Goal: Transaction & Acquisition: Purchase product/service

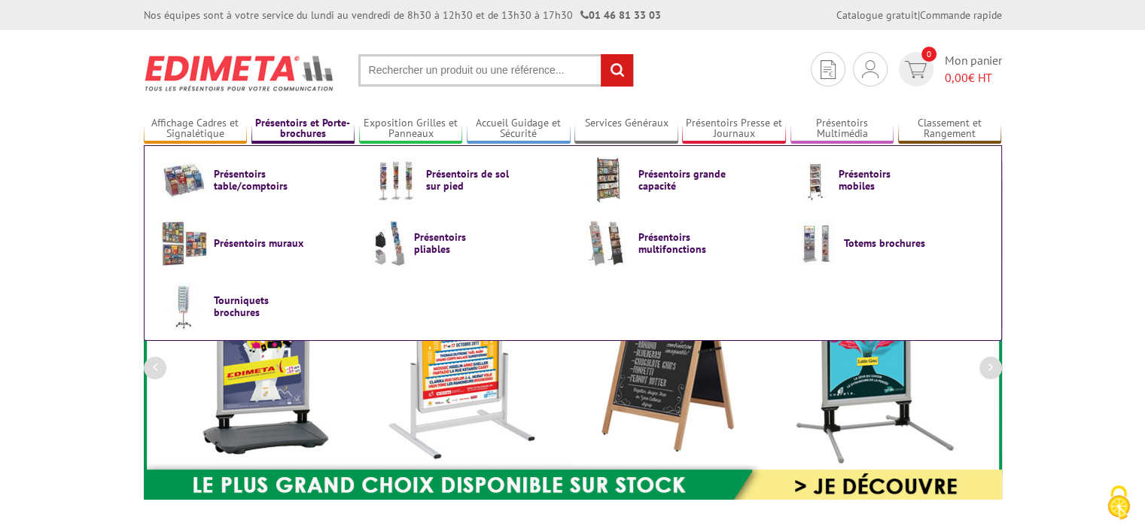
click at [297, 120] on link "Présentoirs et Porte-brochures" at bounding box center [303, 129] width 104 height 25
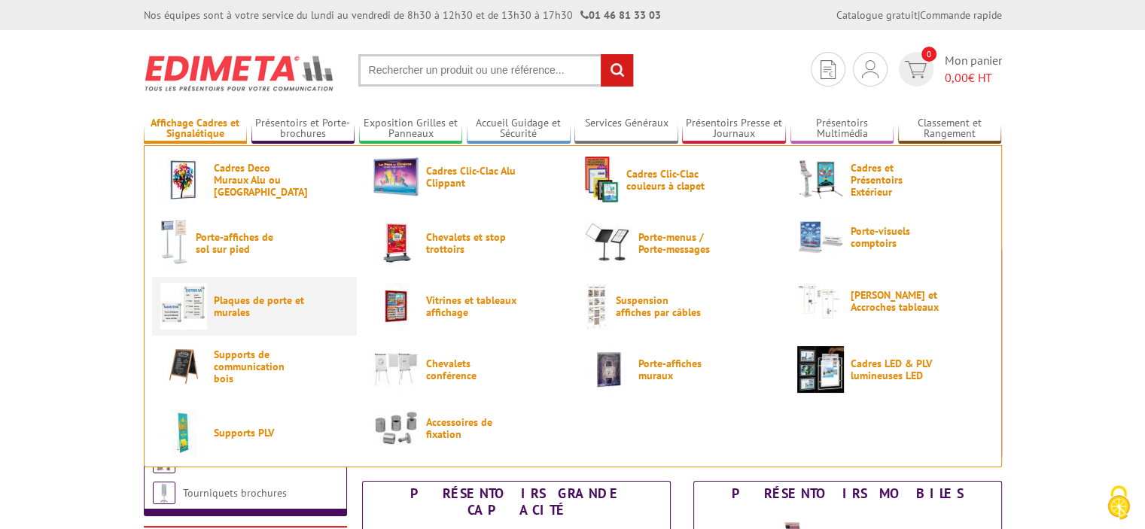
click at [241, 303] on span "Plaques de porte et murales" at bounding box center [259, 306] width 90 height 24
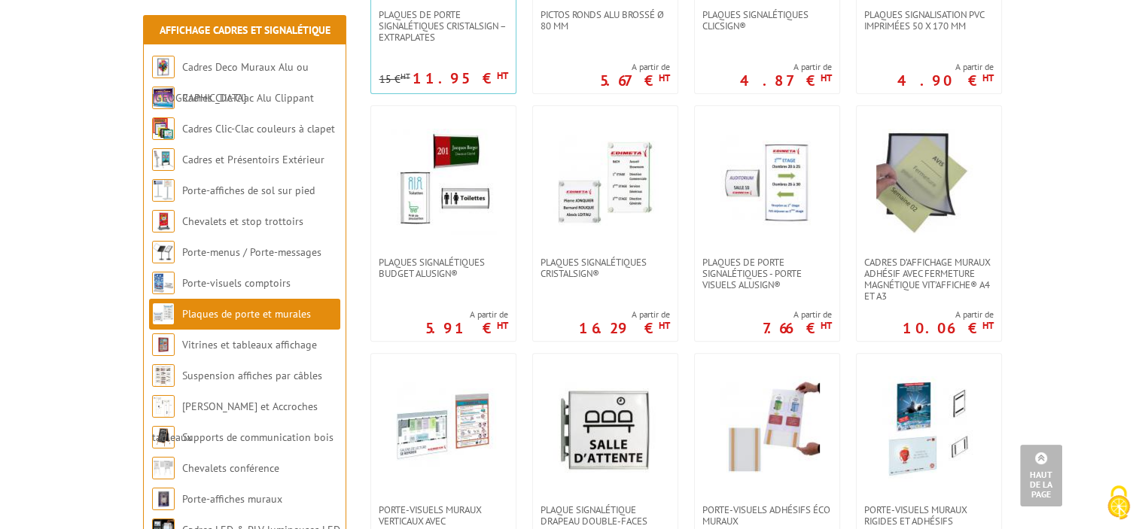
scroll to position [482, 0]
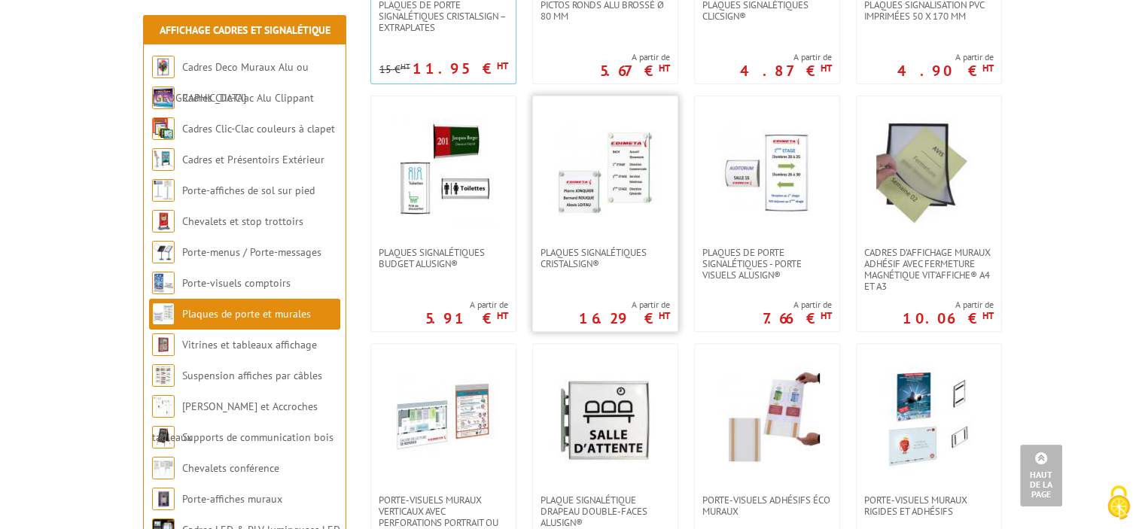
click at [627, 200] on img at bounding box center [605, 171] width 105 height 105
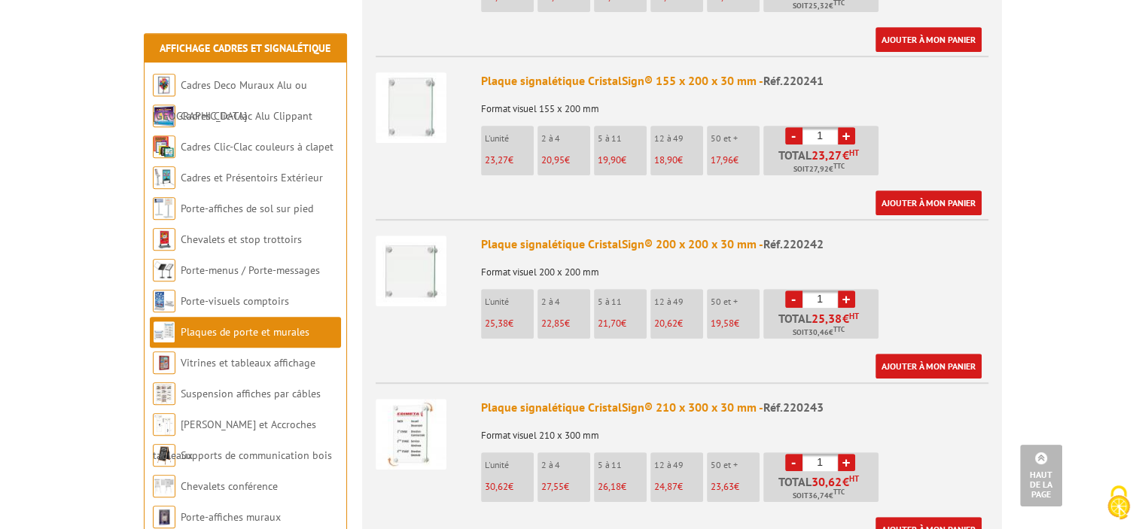
scroll to position [753, 0]
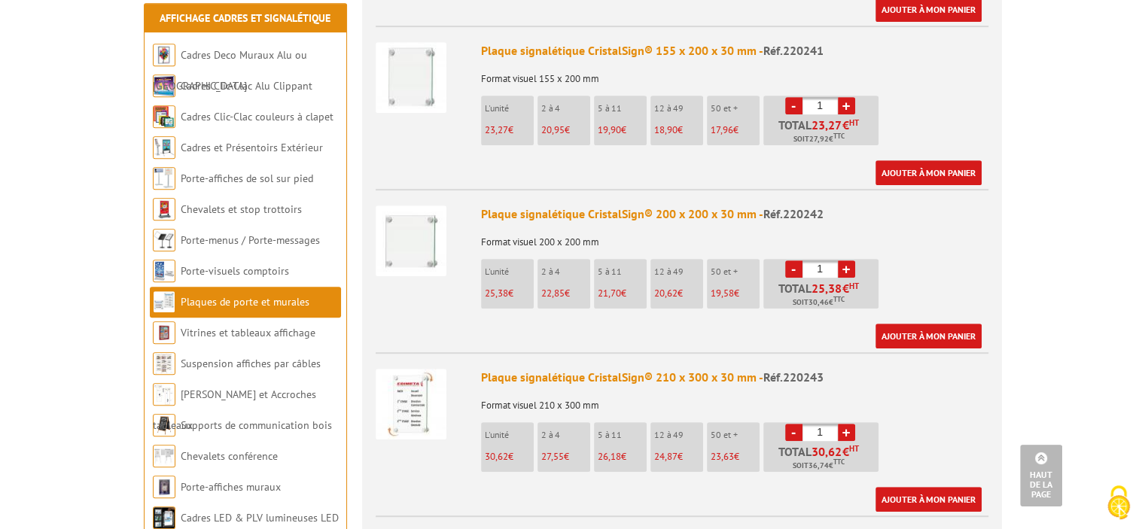
click at [849, 424] on link "+" at bounding box center [846, 432] width 17 height 17
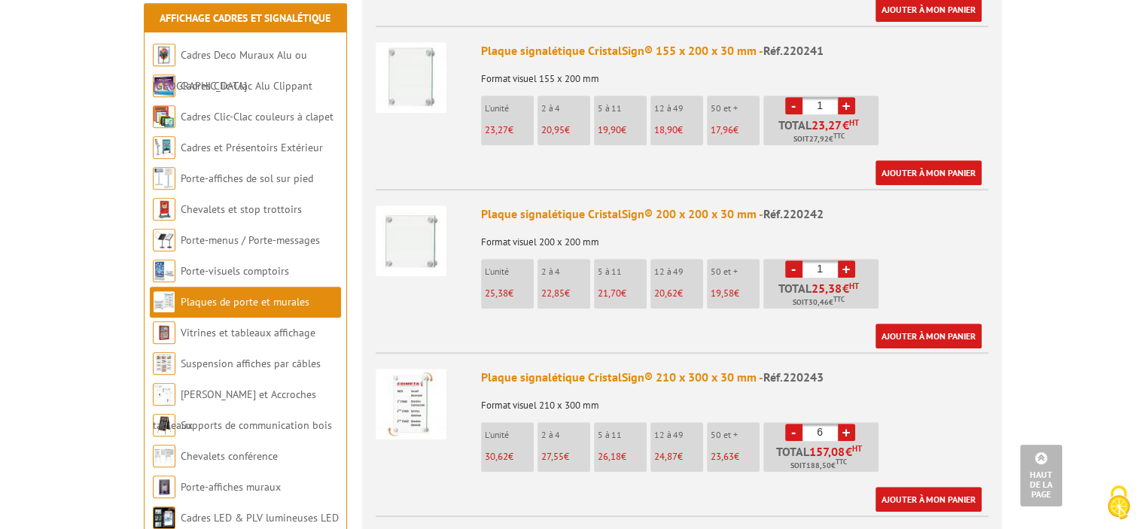
click at [849, 424] on link "+" at bounding box center [846, 432] width 17 height 17
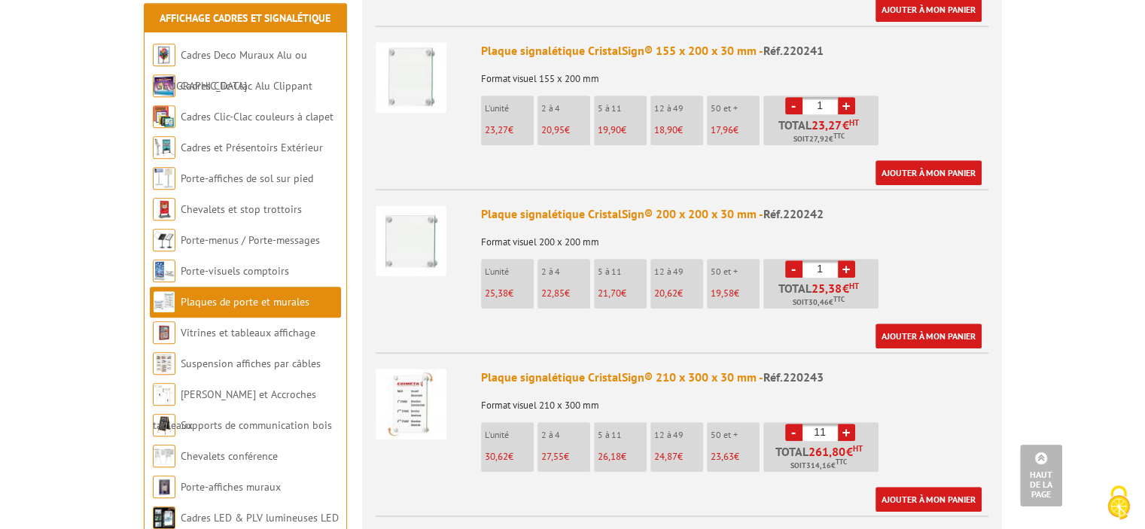
click at [849, 424] on link "+" at bounding box center [846, 432] width 17 height 17
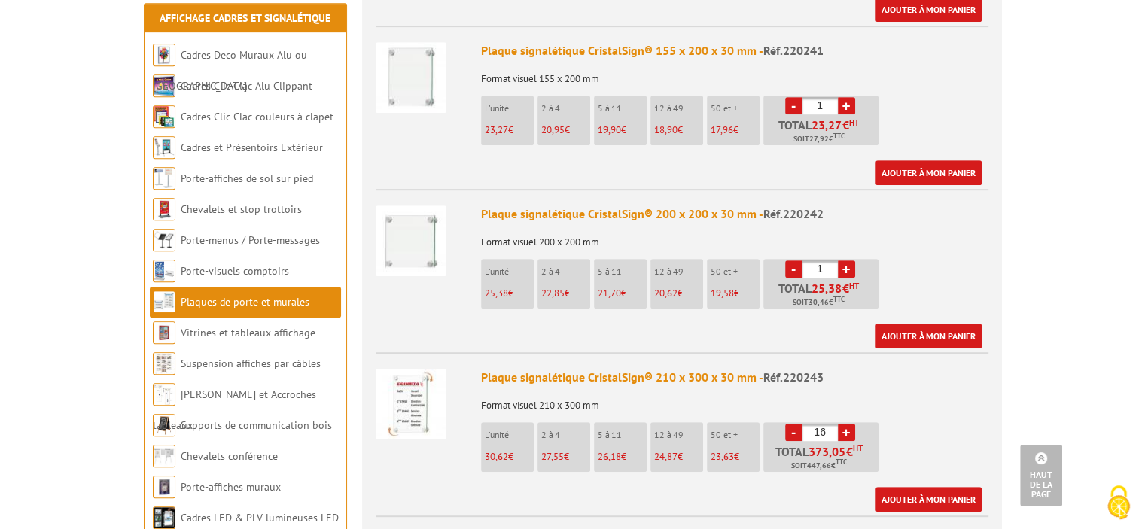
click at [849, 424] on link "+" at bounding box center [846, 432] width 17 height 17
type input "17"
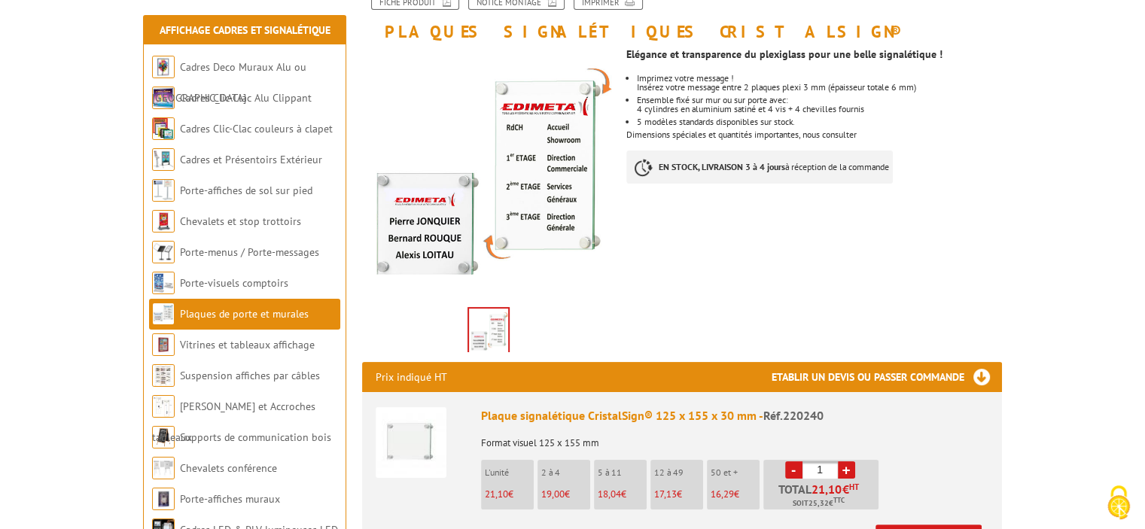
scroll to position [0, 0]
